Goal: Task Accomplishment & Management: Manage account settings

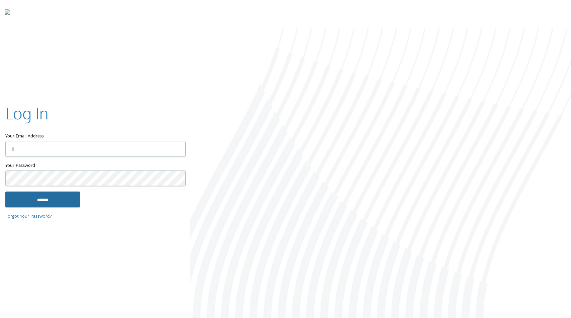
type input "**********"
click at [63, 194] on input "******" at bounding box center [42, 199] width 75 height 16
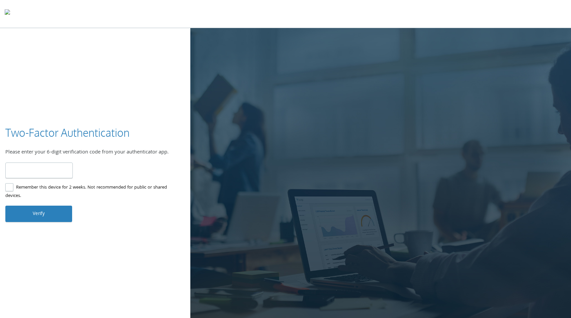
type input "******"
